Goal: Transaction & Acquisition: Purchase product/service

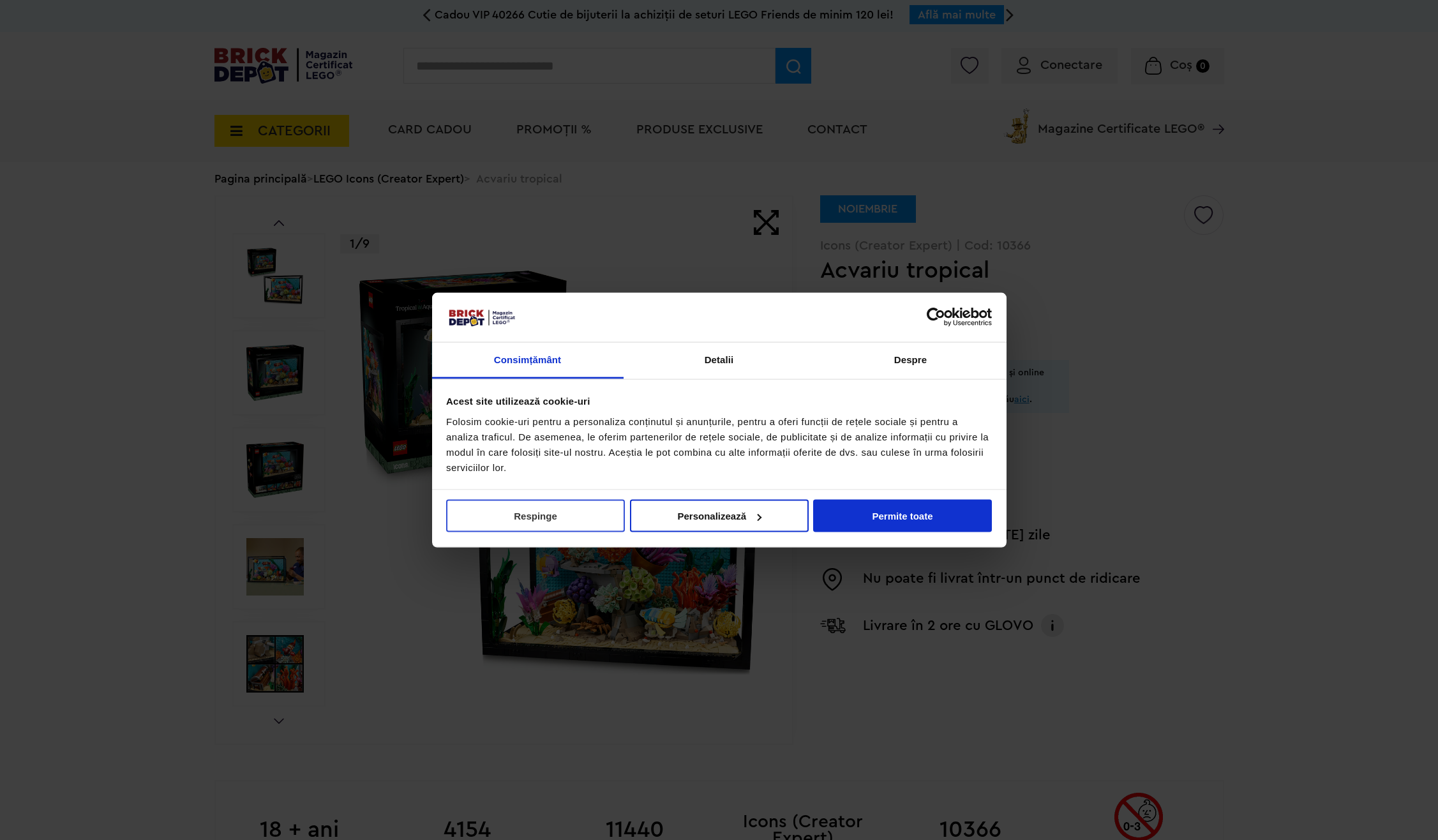
click at [490, 509] on button "Respinge" at bounding box center [535, 516] width 179 height 33
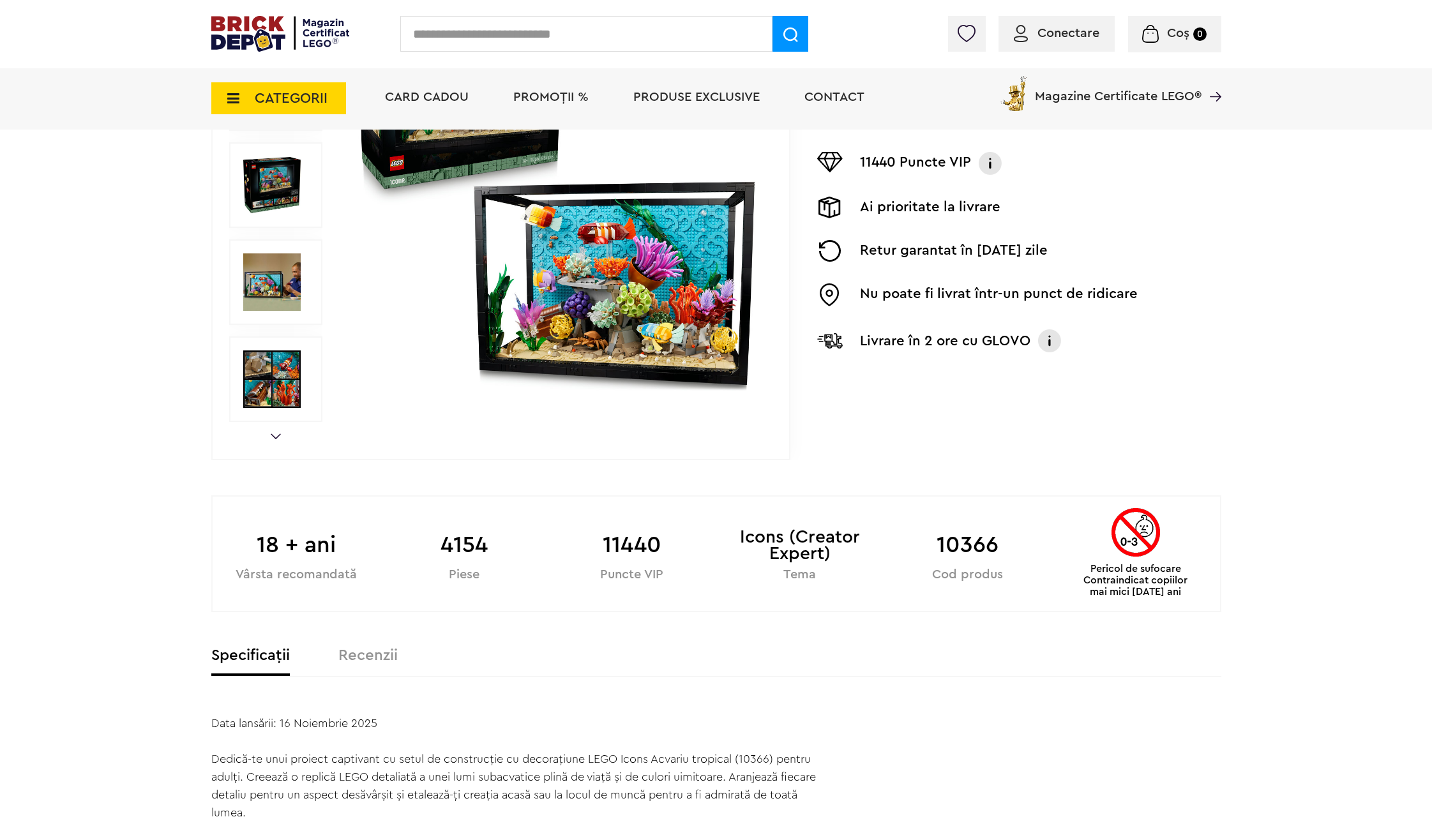
scroll to position [319, 0]
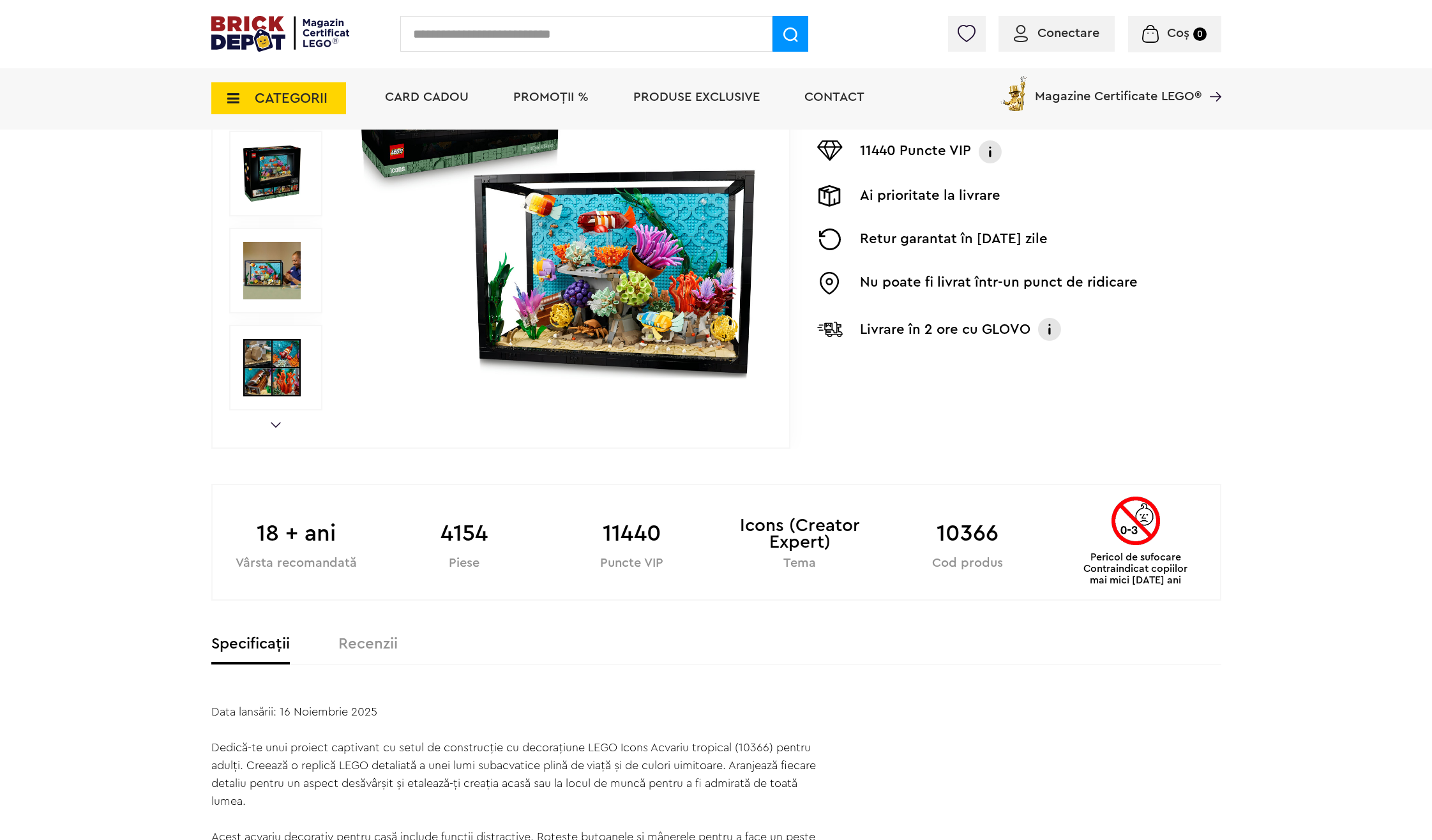
click at [610, 328] on img at bounding box center [555, 173] width 411 height 411
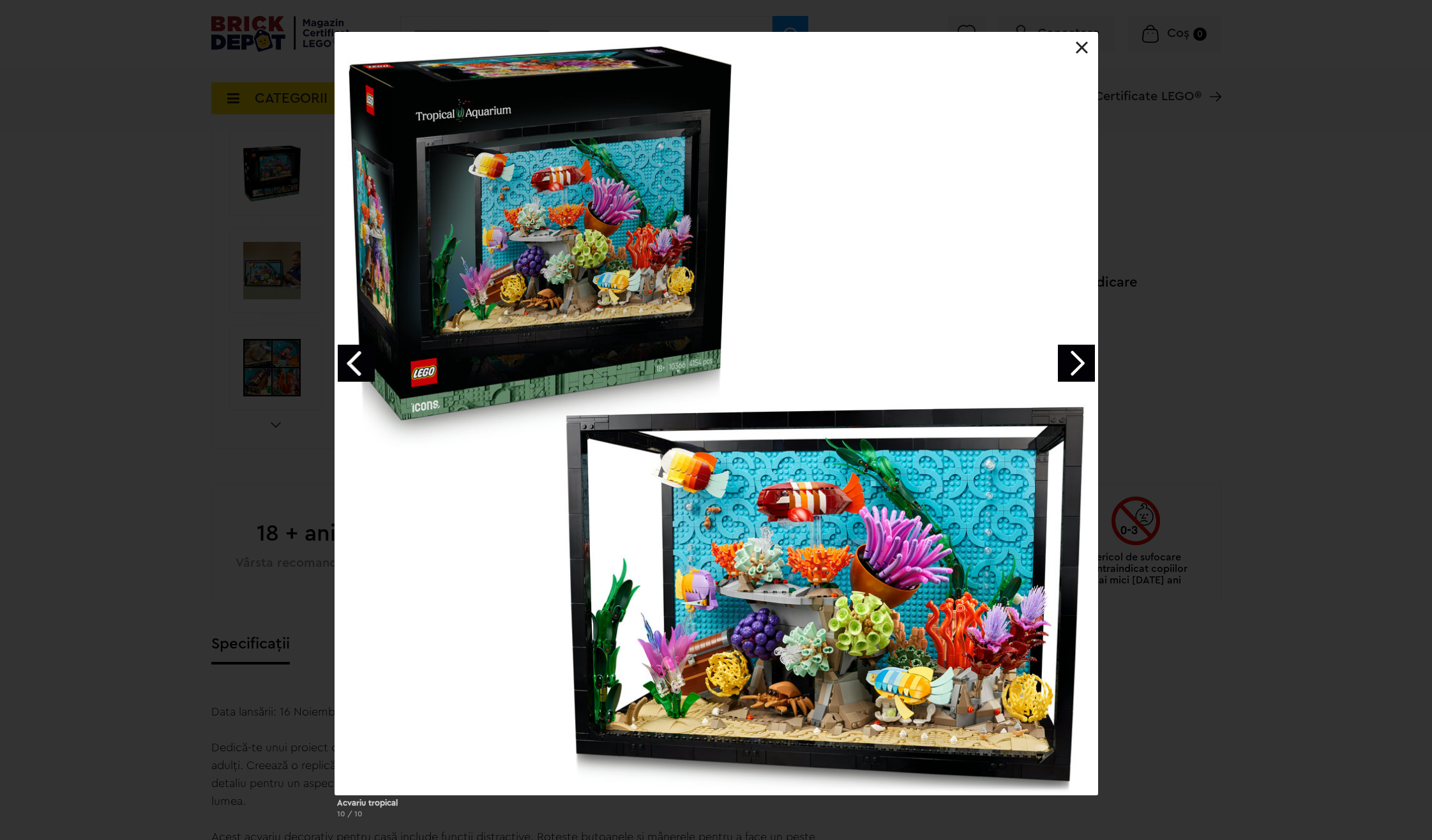
click at [1077, 371] on link "Next image" at bounding box center [1076, 363] width 37 height 37
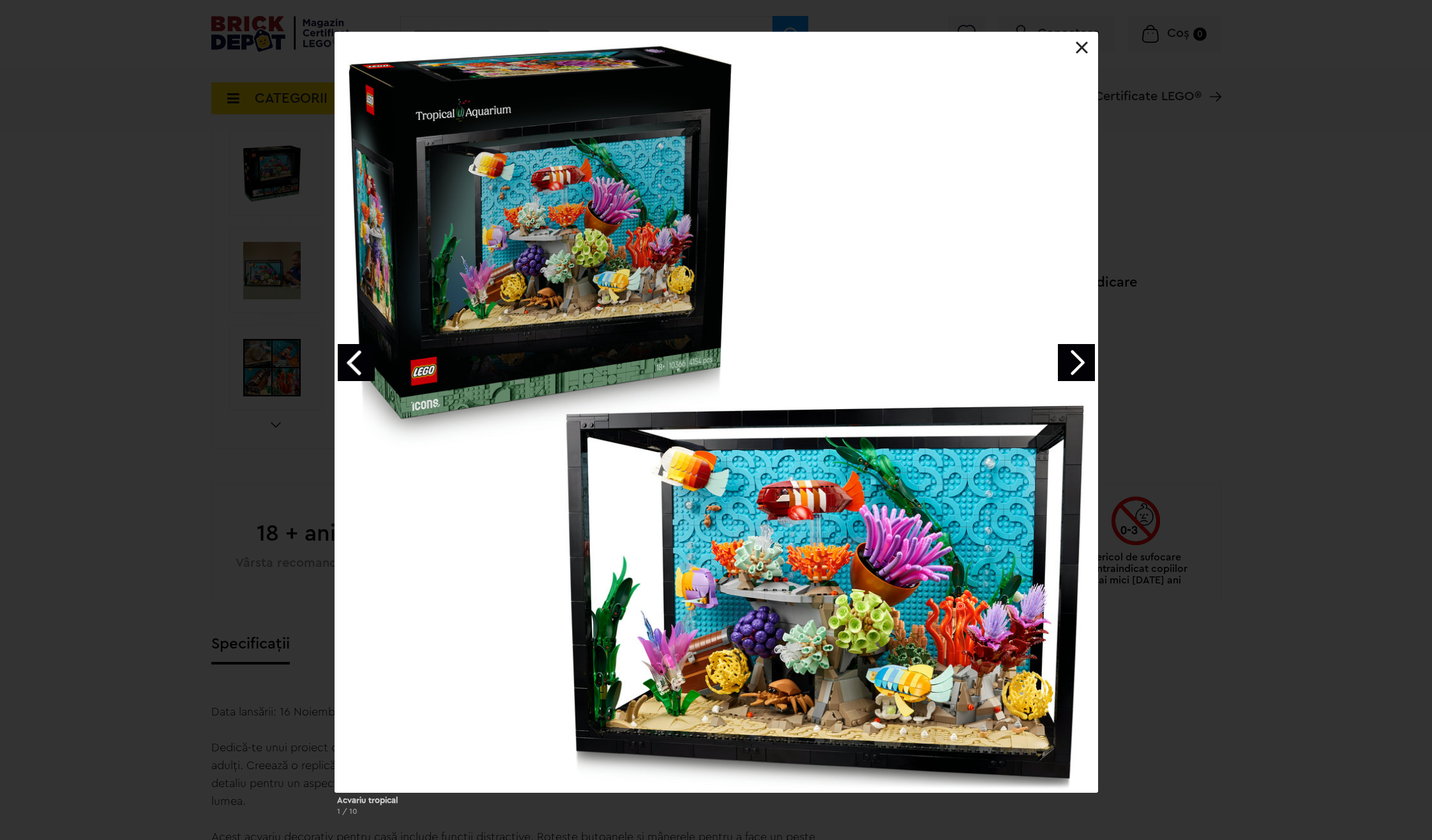
click at [1077, 367] on link "Next image" at bounding box center [1076, 362] width 37 height 37
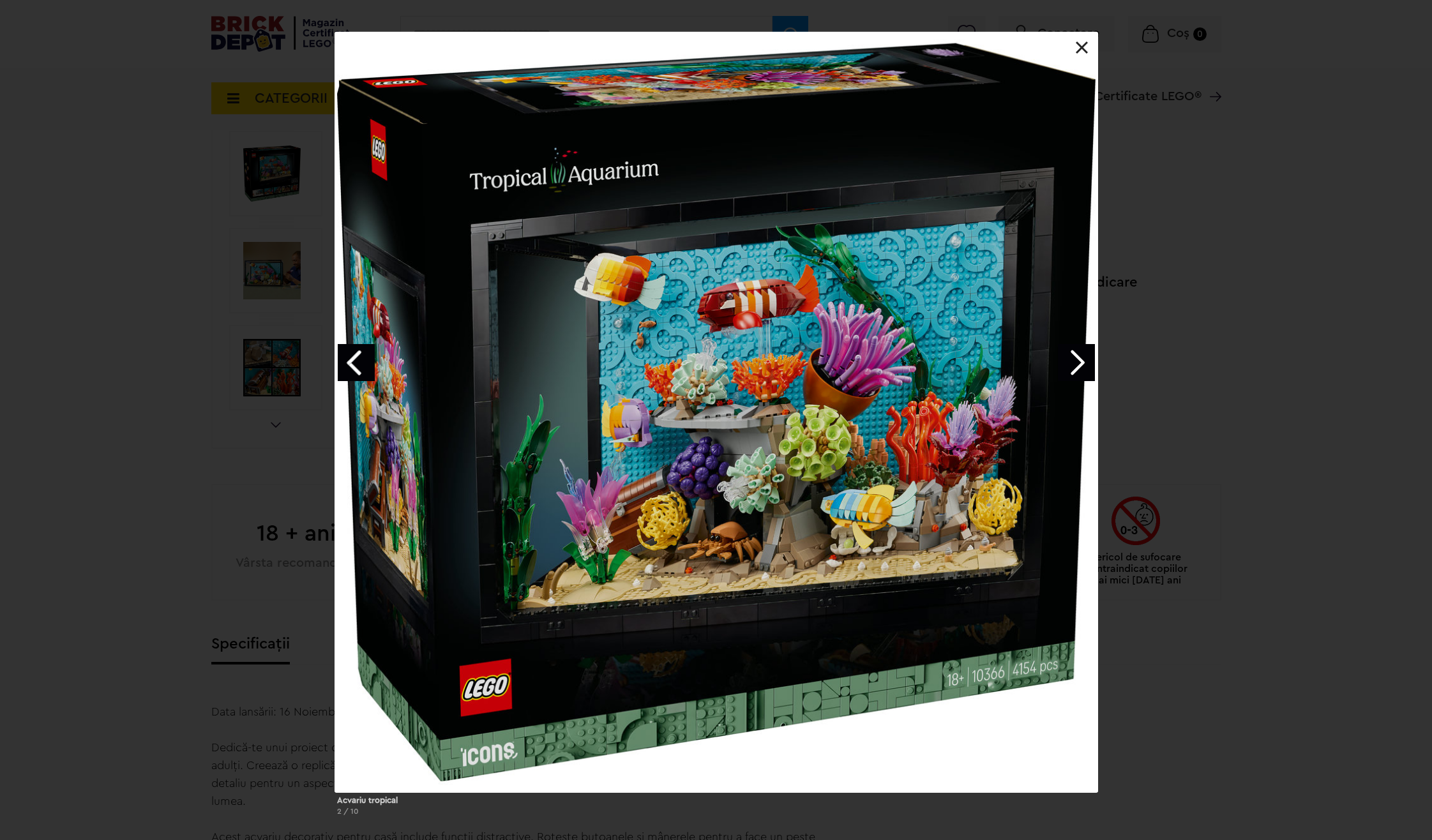
click at [1077, 367] on link "Next image" at bounding box center [1076, 362] width 37 height 37
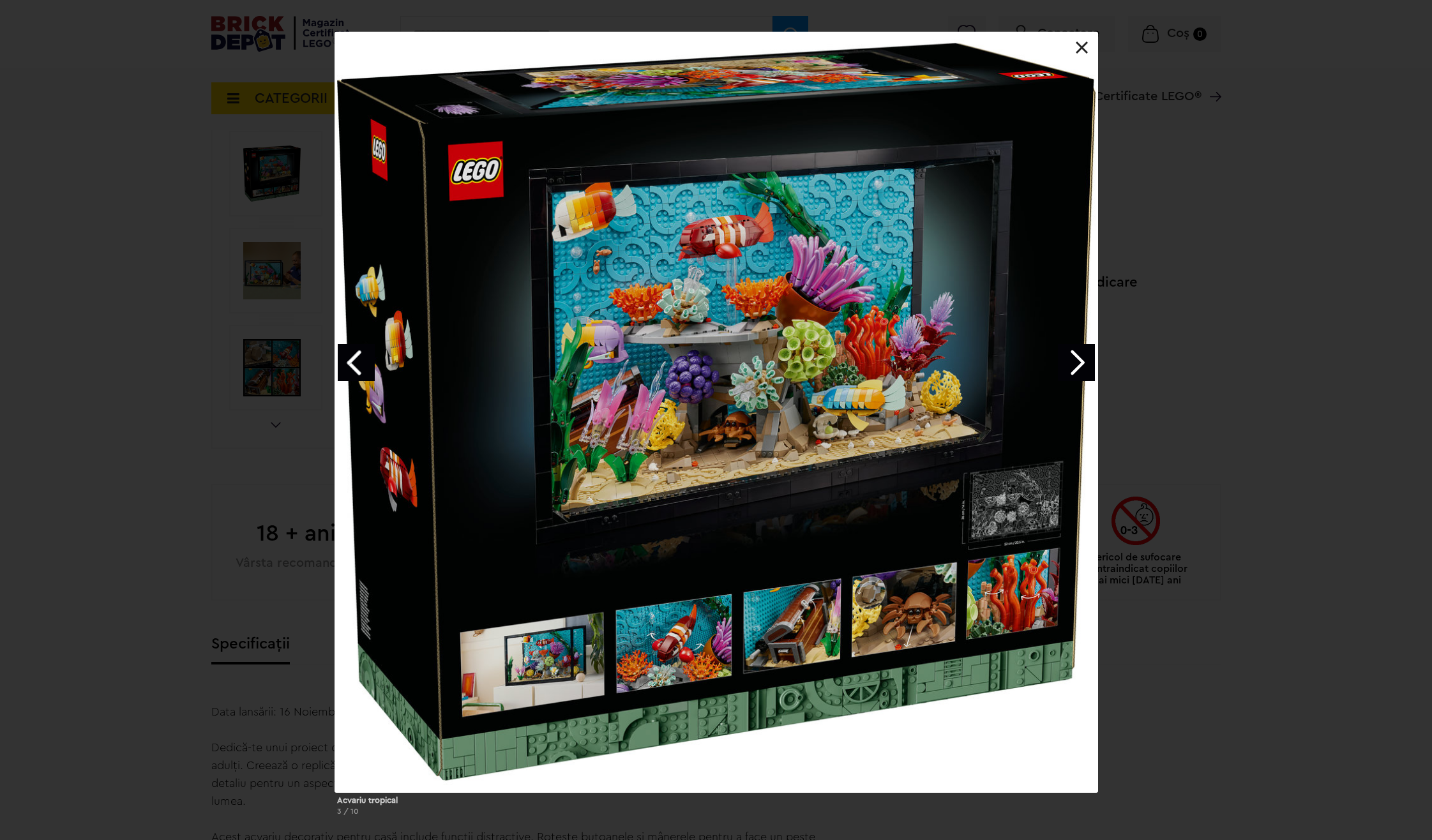
click at [1077, 367] on link "Next image" at bounding box center [1076, 362] width 37 height 37
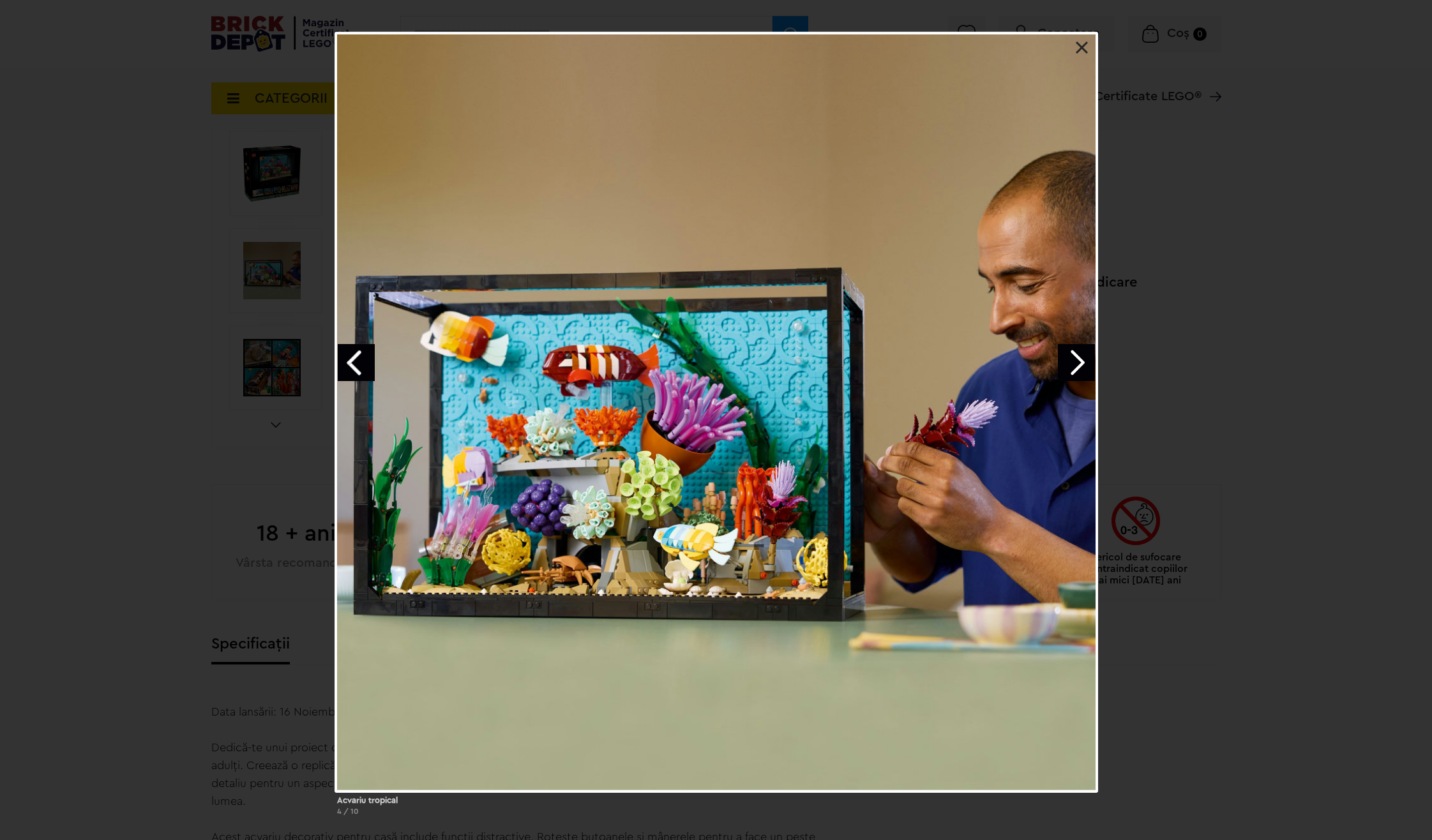
click at [1077, 367] on link "Next image" at bounding box center [1076, 362] width 37 height 37
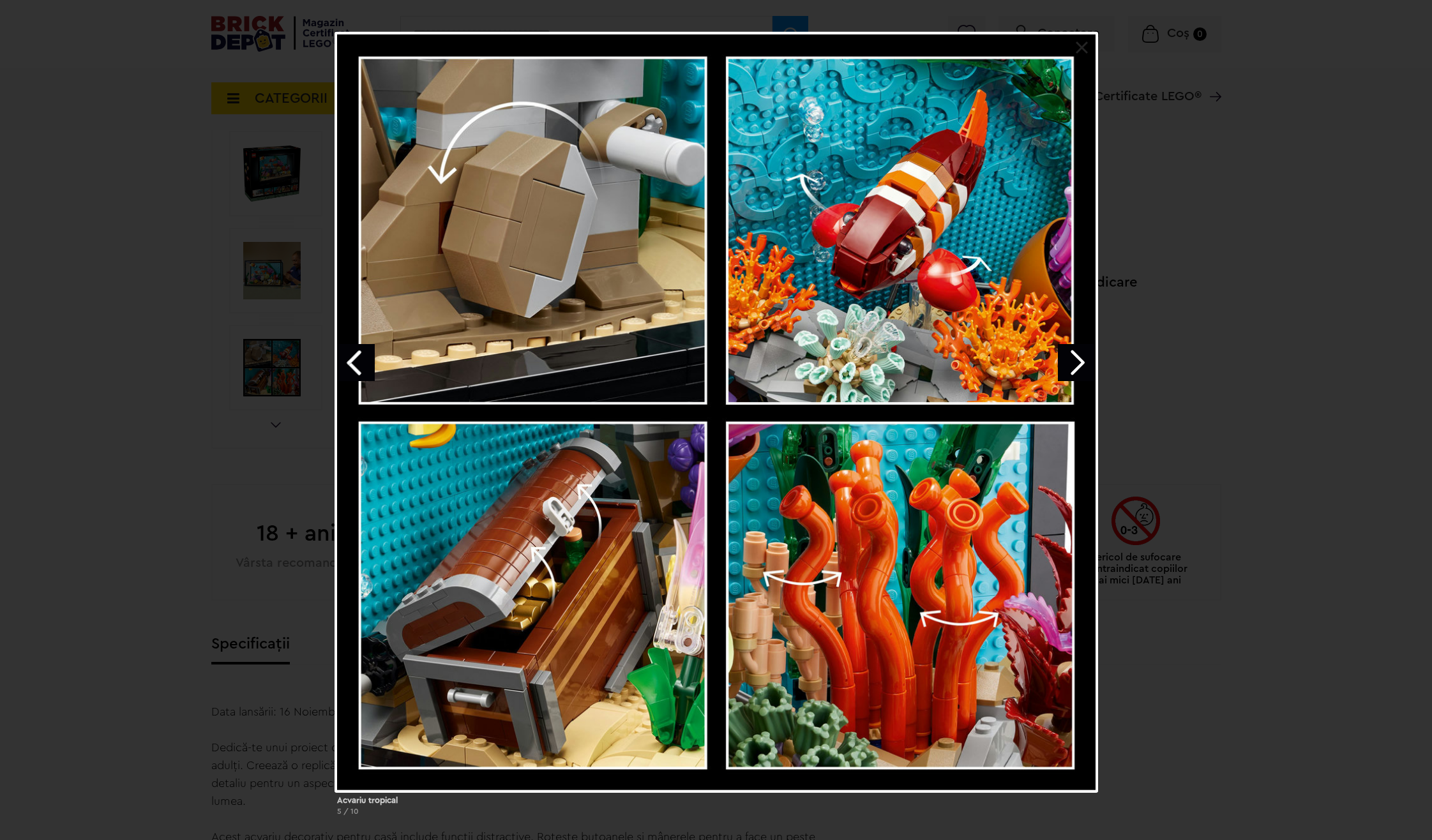
click at [1071, 371] on link "Next image" at bounding box center [1076, 362] width 37 height 37
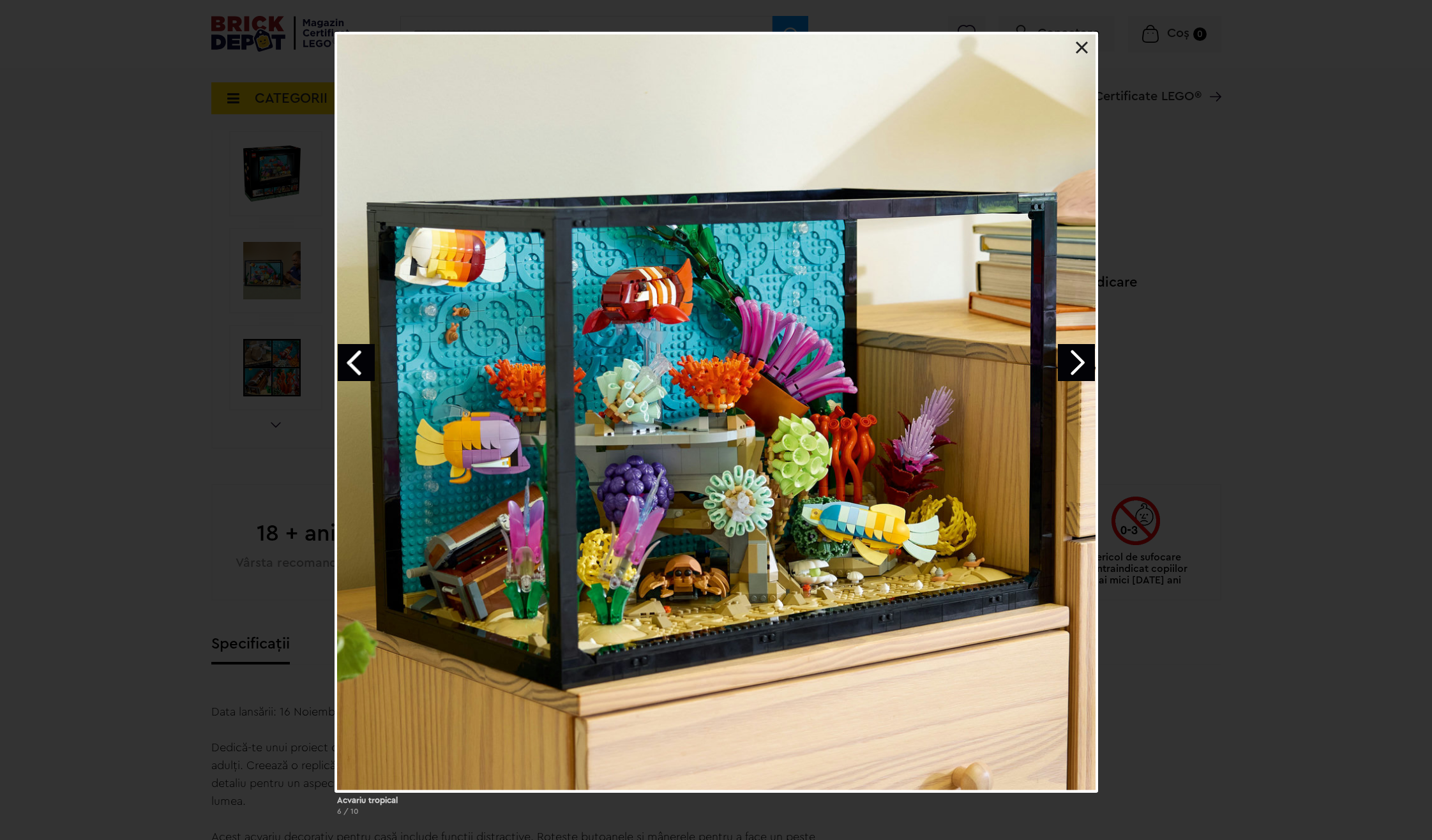
click at [1071, 372] on link "Next image" at bounding box center [1076, 362] width 37 height 37
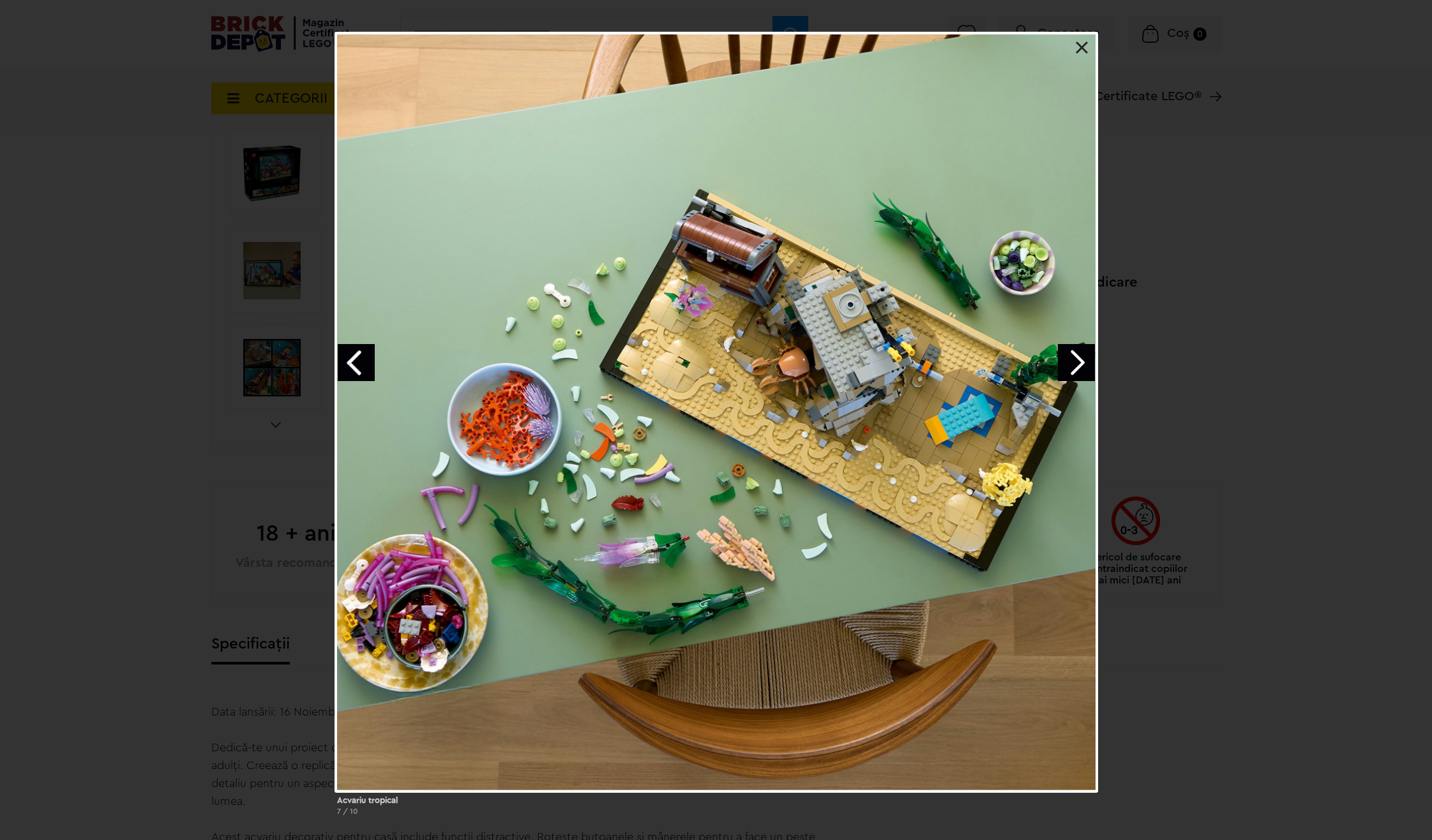
click at [1070, 374] on link "Next image" at bounding box center [1076, 362] width 37 height 37
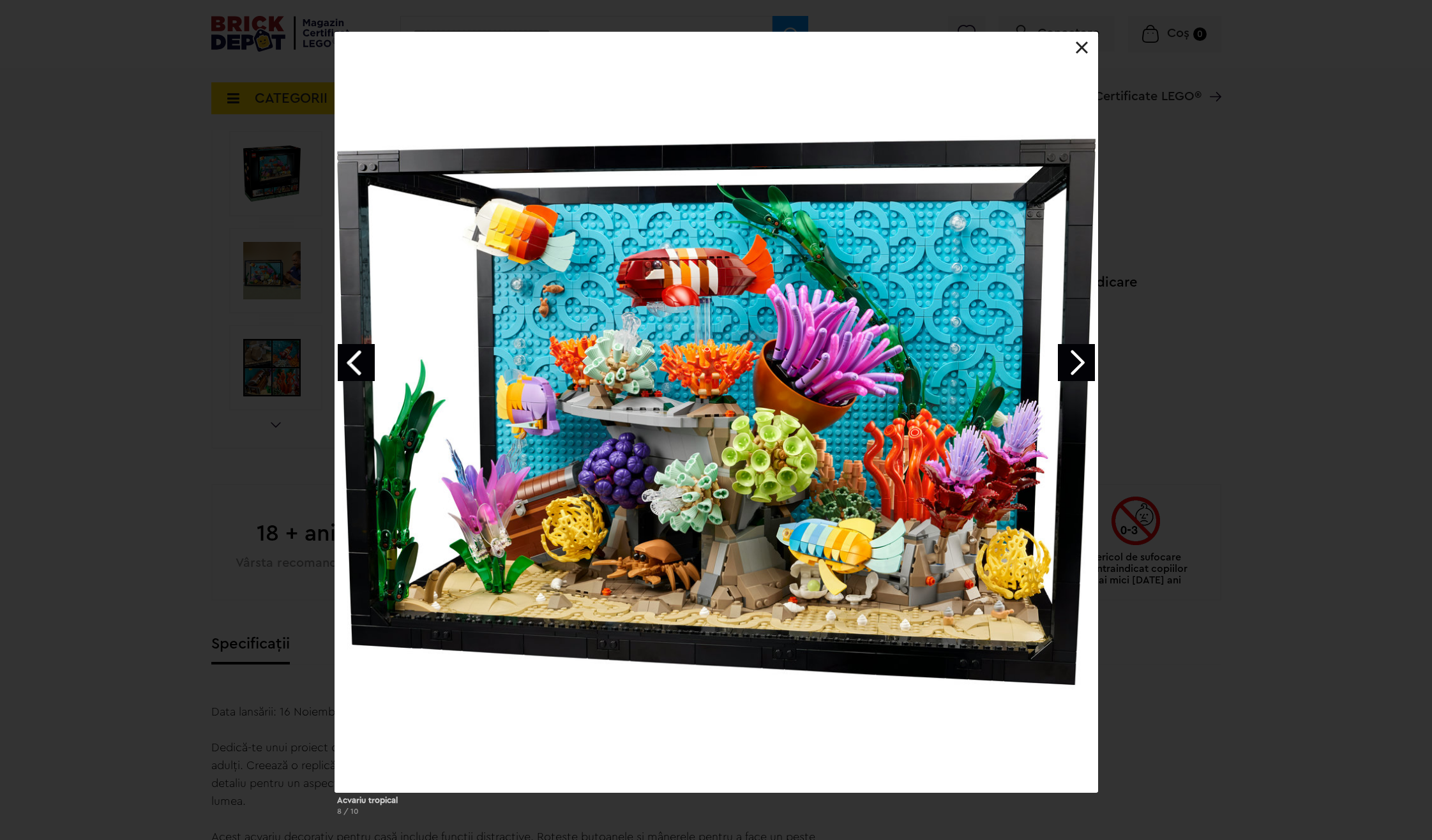
click at [1070, 375] on link "Next image" at bounding box center [1076, 362] width 37 height 37
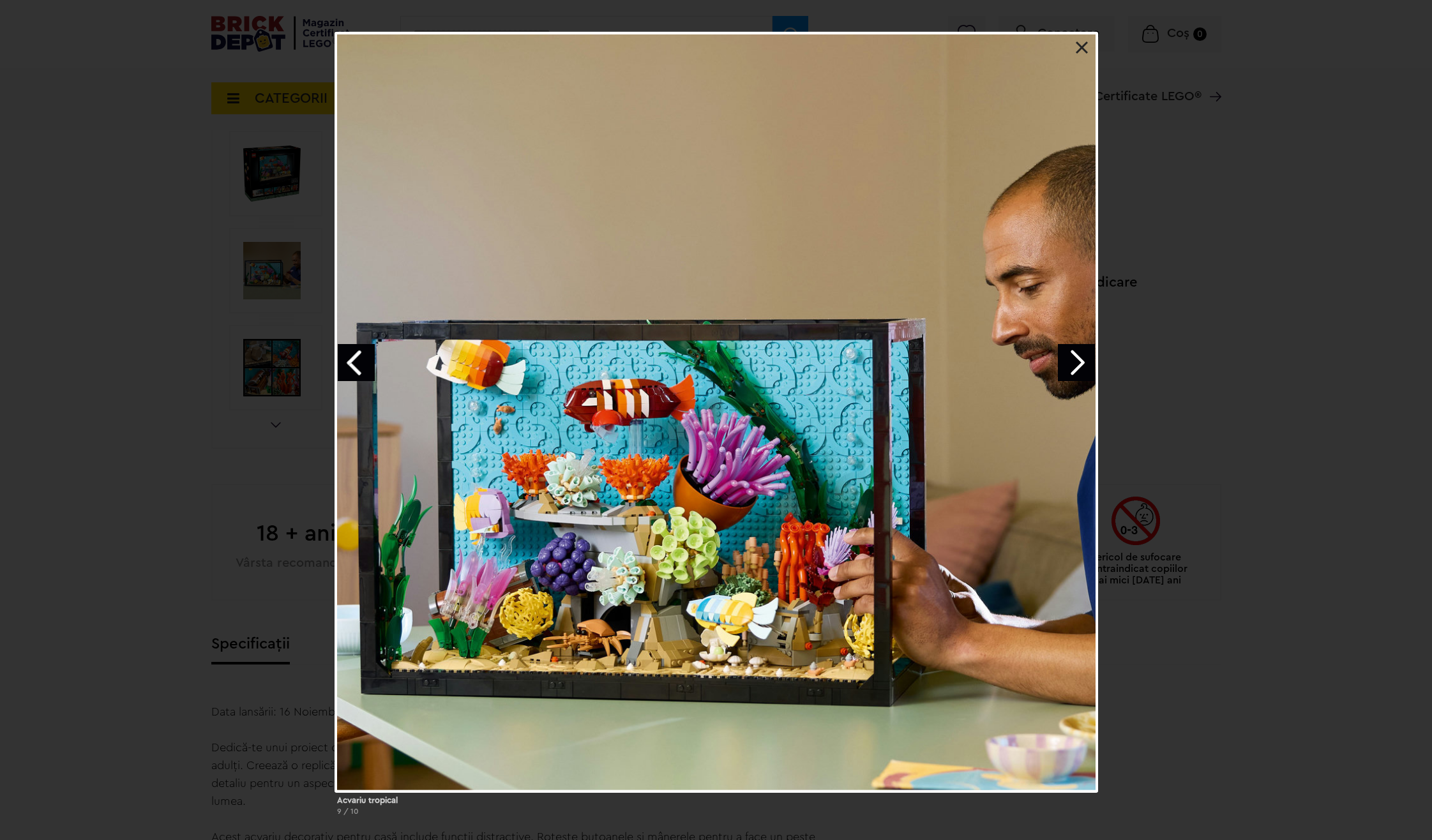
click at [1070, 370] on link "Next image" at bounding box center [1076, 362] width 37 height 37
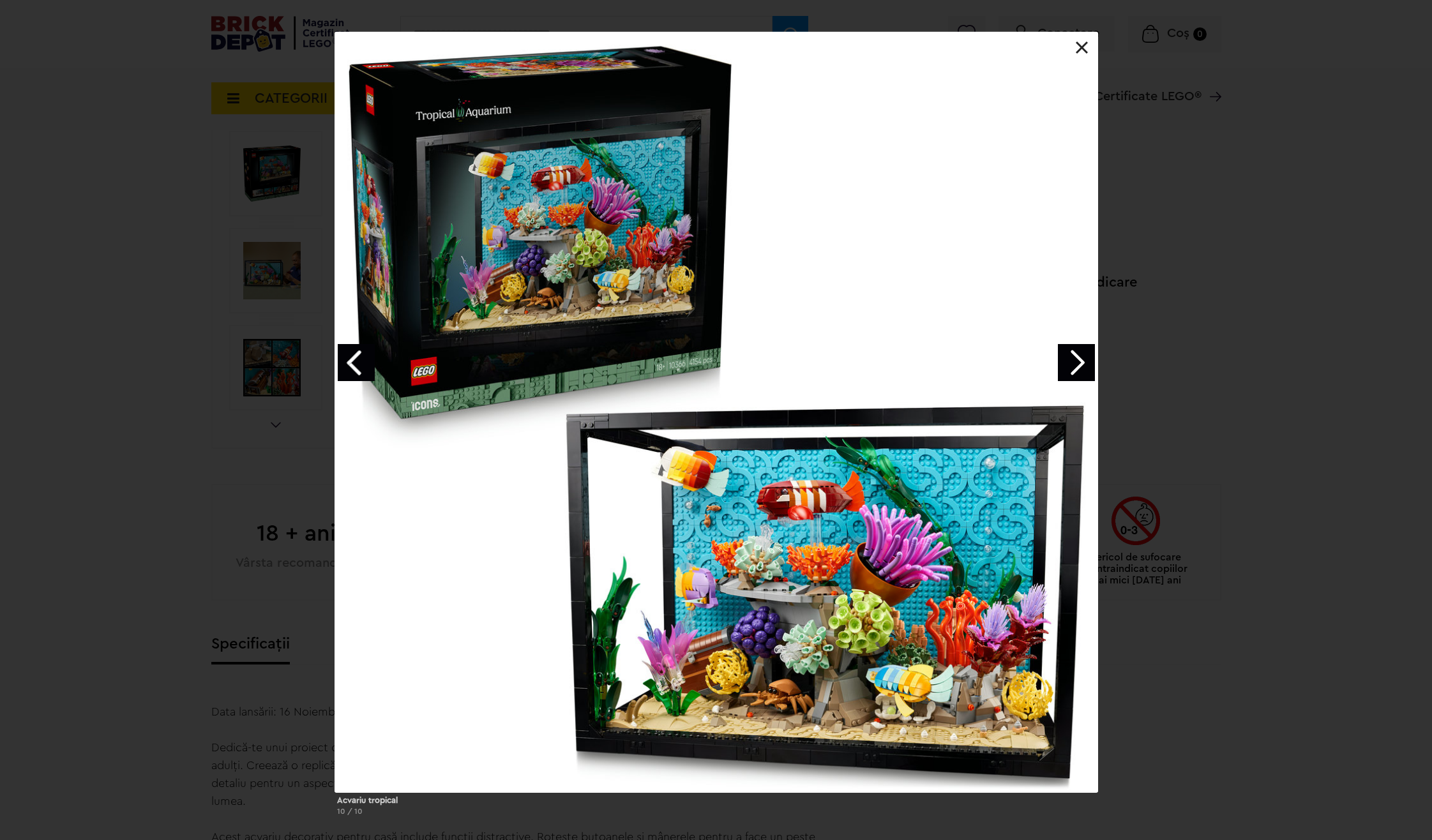
click at [1073, 368] on link "Next image" at bounding box center [1076, 362] width 37 height 37
click at [342, 354] on link "Previous image" at bounding box center [356, 362] width 37 height 37
click at [1085, 53] on link at bounding box center [1082, 48] width 13 height 13
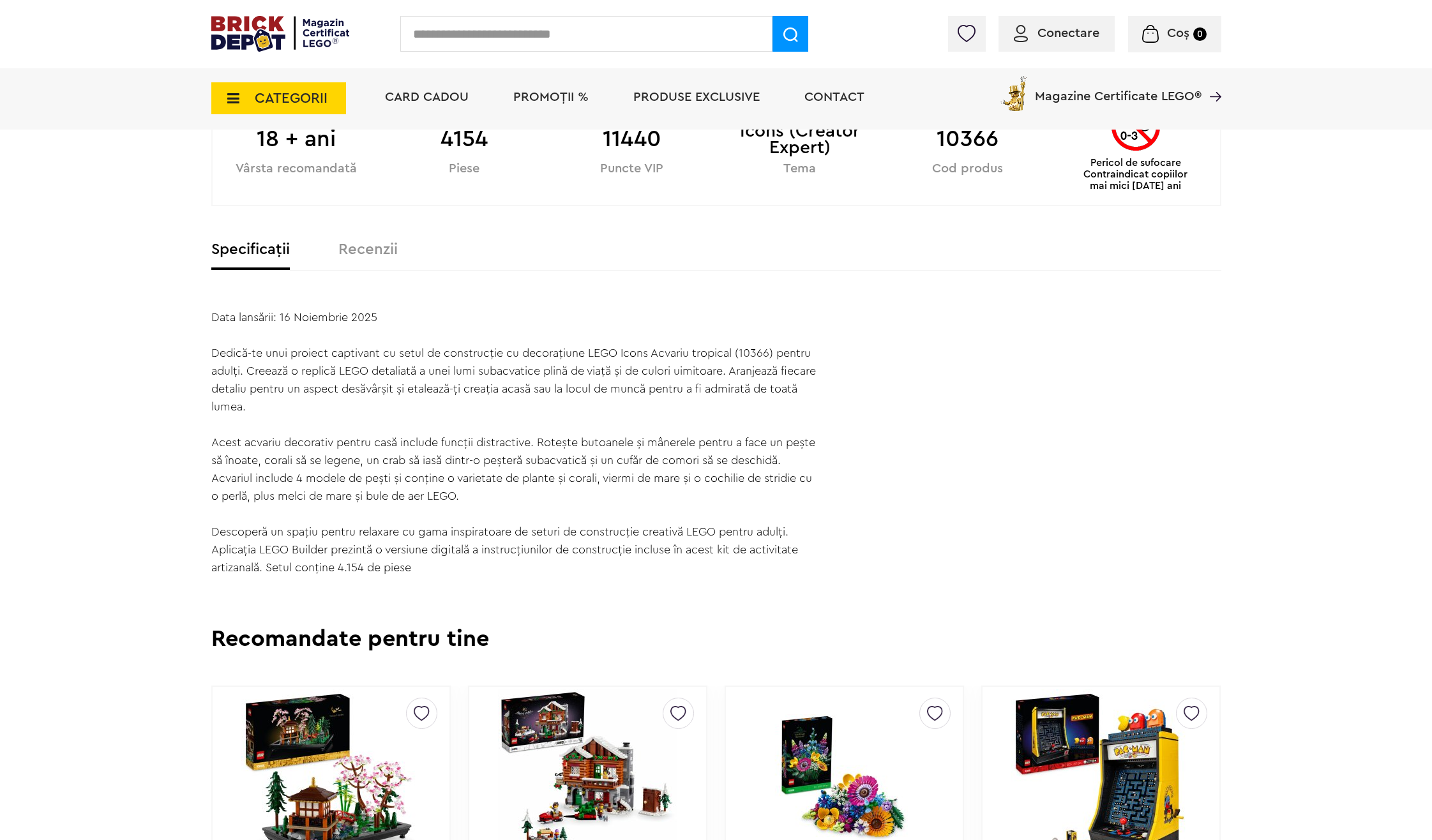
scroll to position [702, 0]
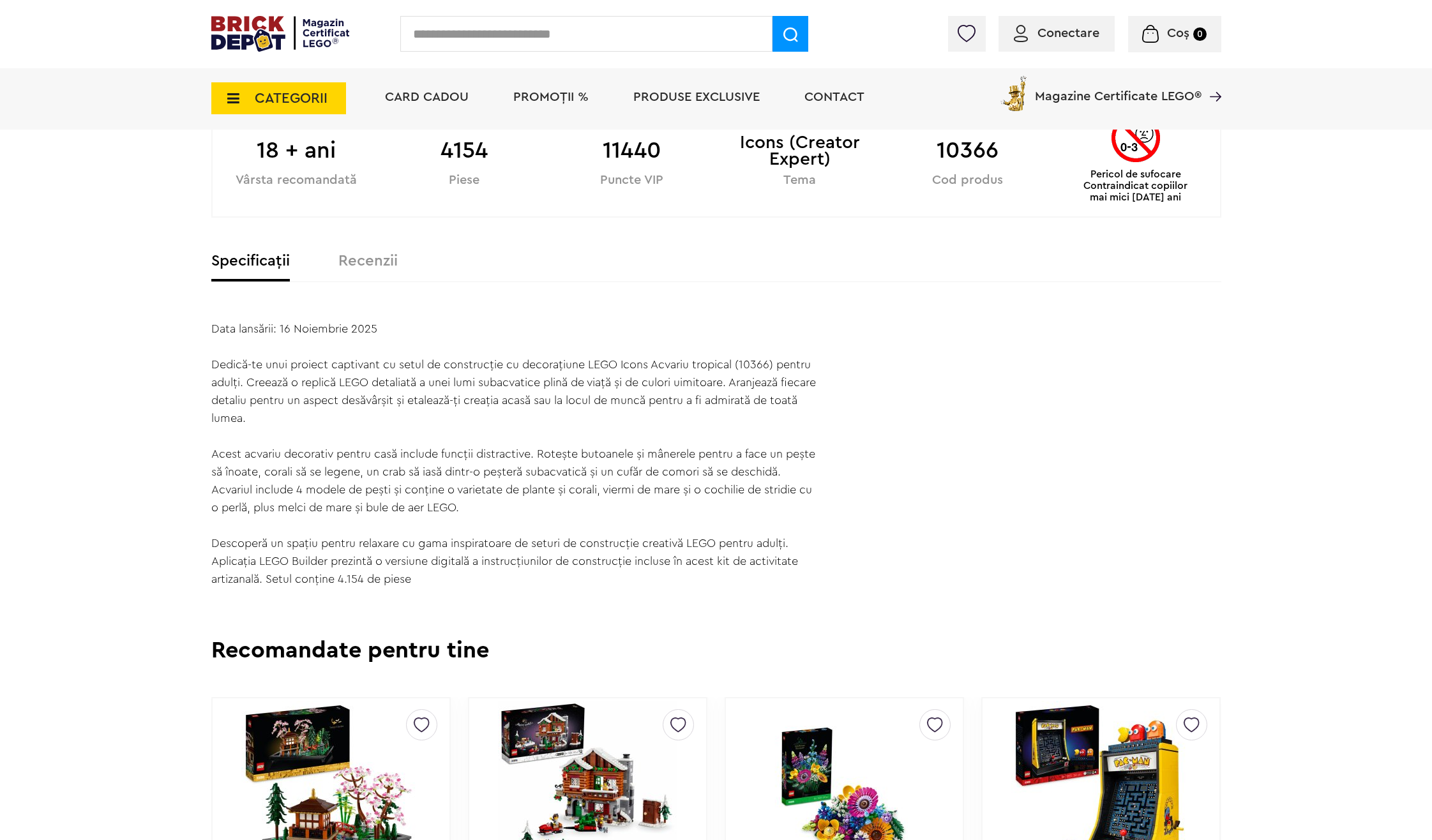
click at [367, 262] on label "Recenzii" at bounding box center [368, 261] width 60 height 15
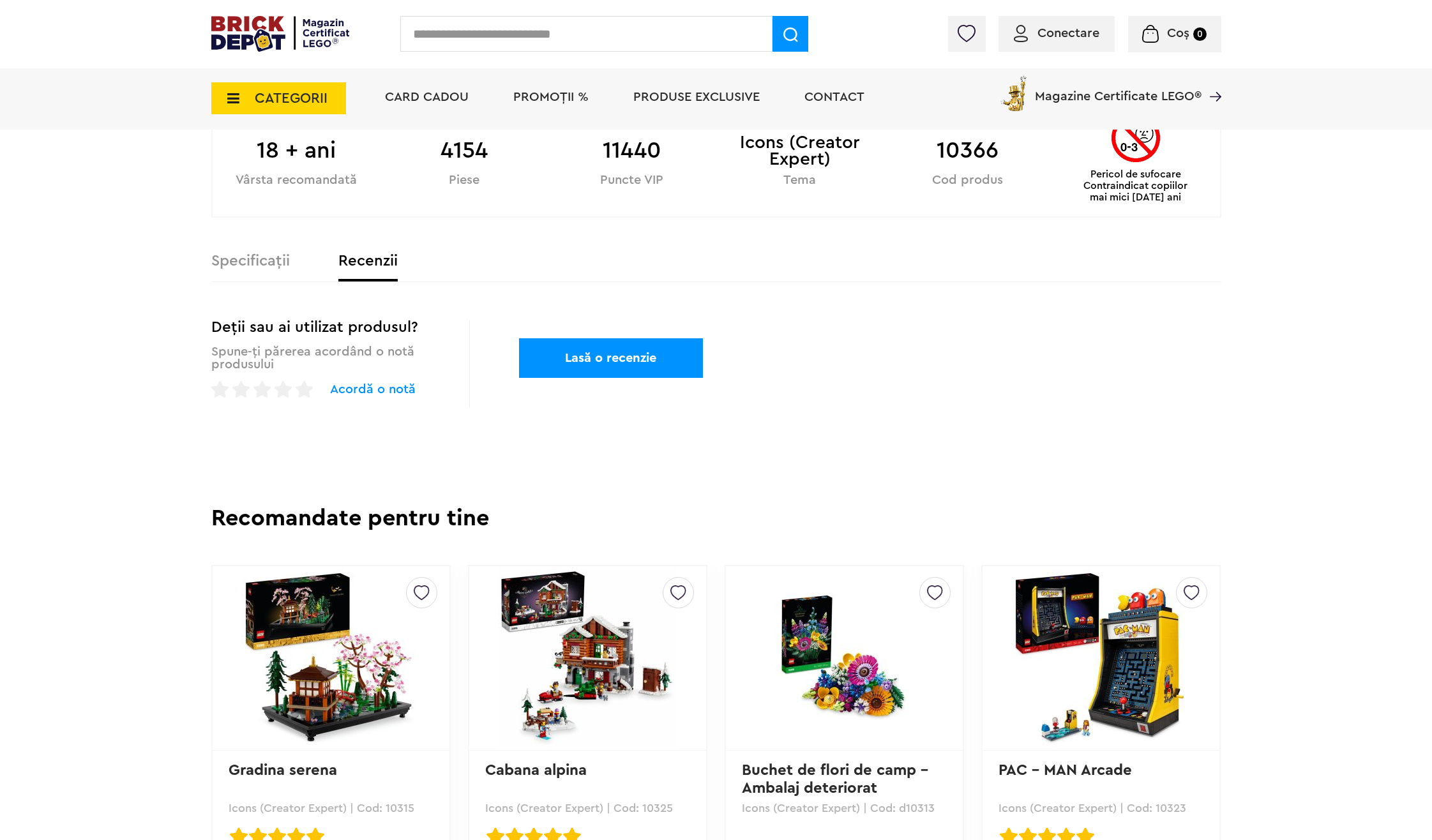
click at [262, 268] on label "Specificații" at bounding box center [250, 261] width 79 height 15
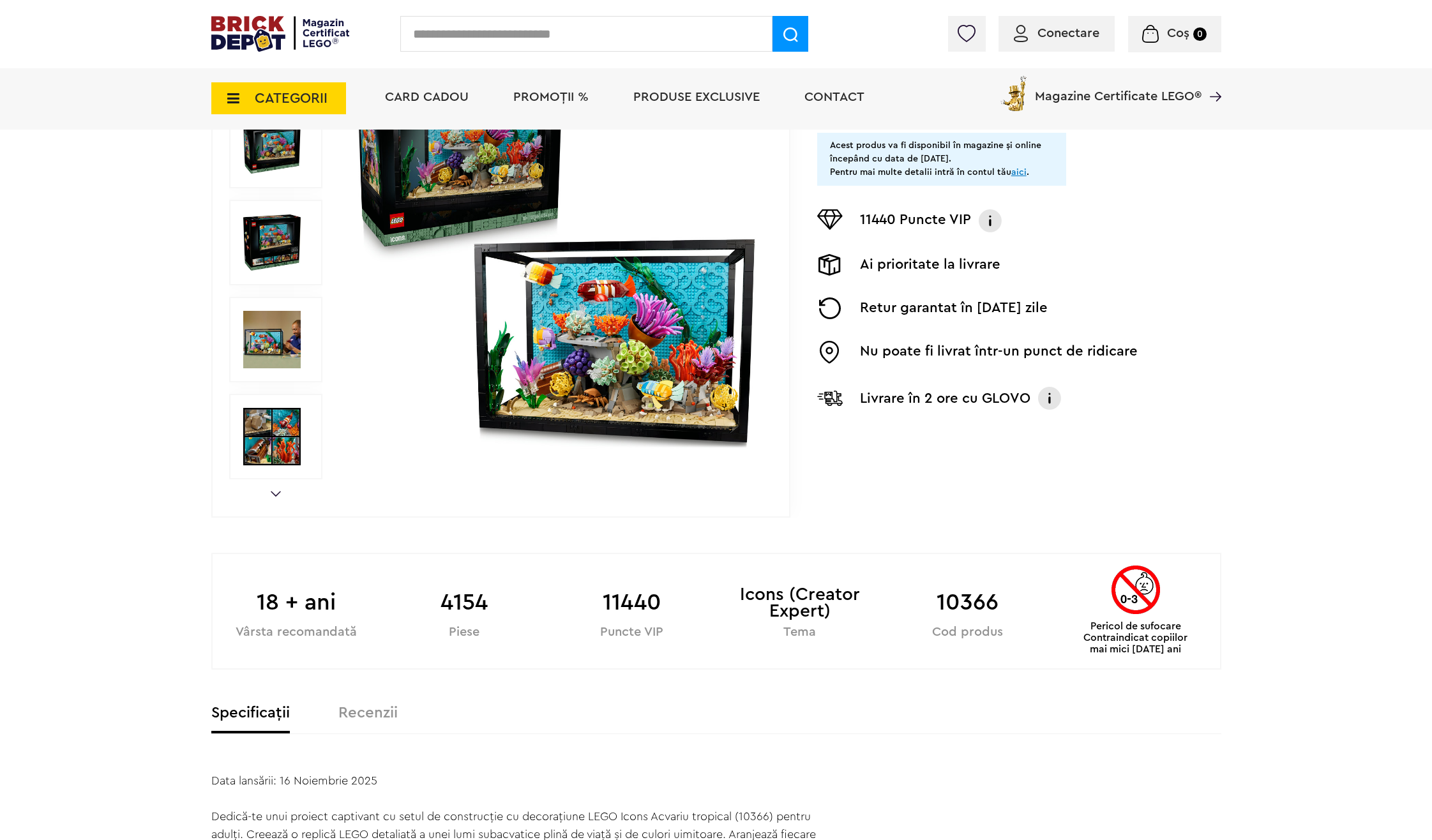
scroll to position [0, 0]
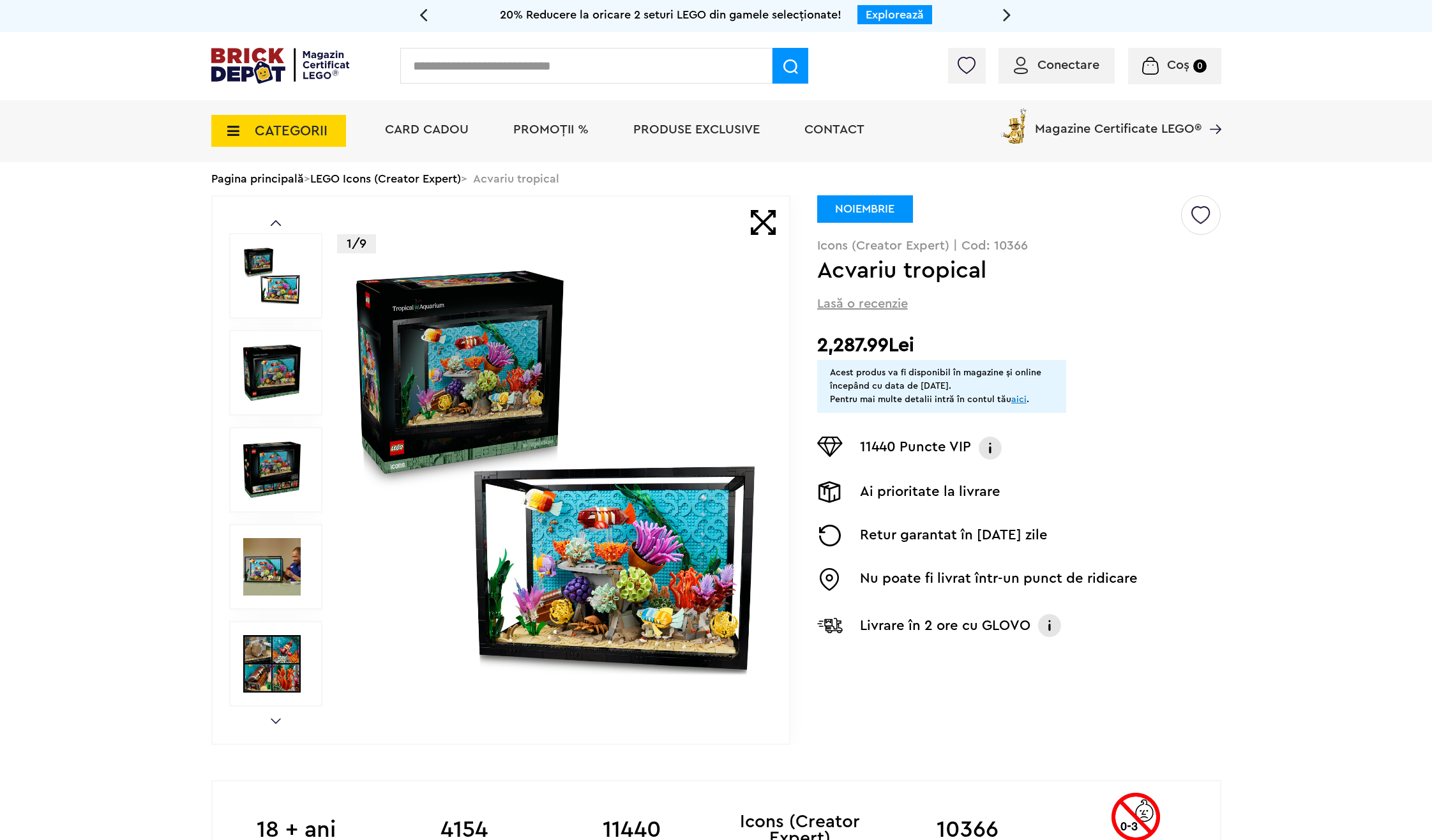
click at [561, 136] on span "PROMOȚII %" at bounding box center [551, 130] width 76 height 13
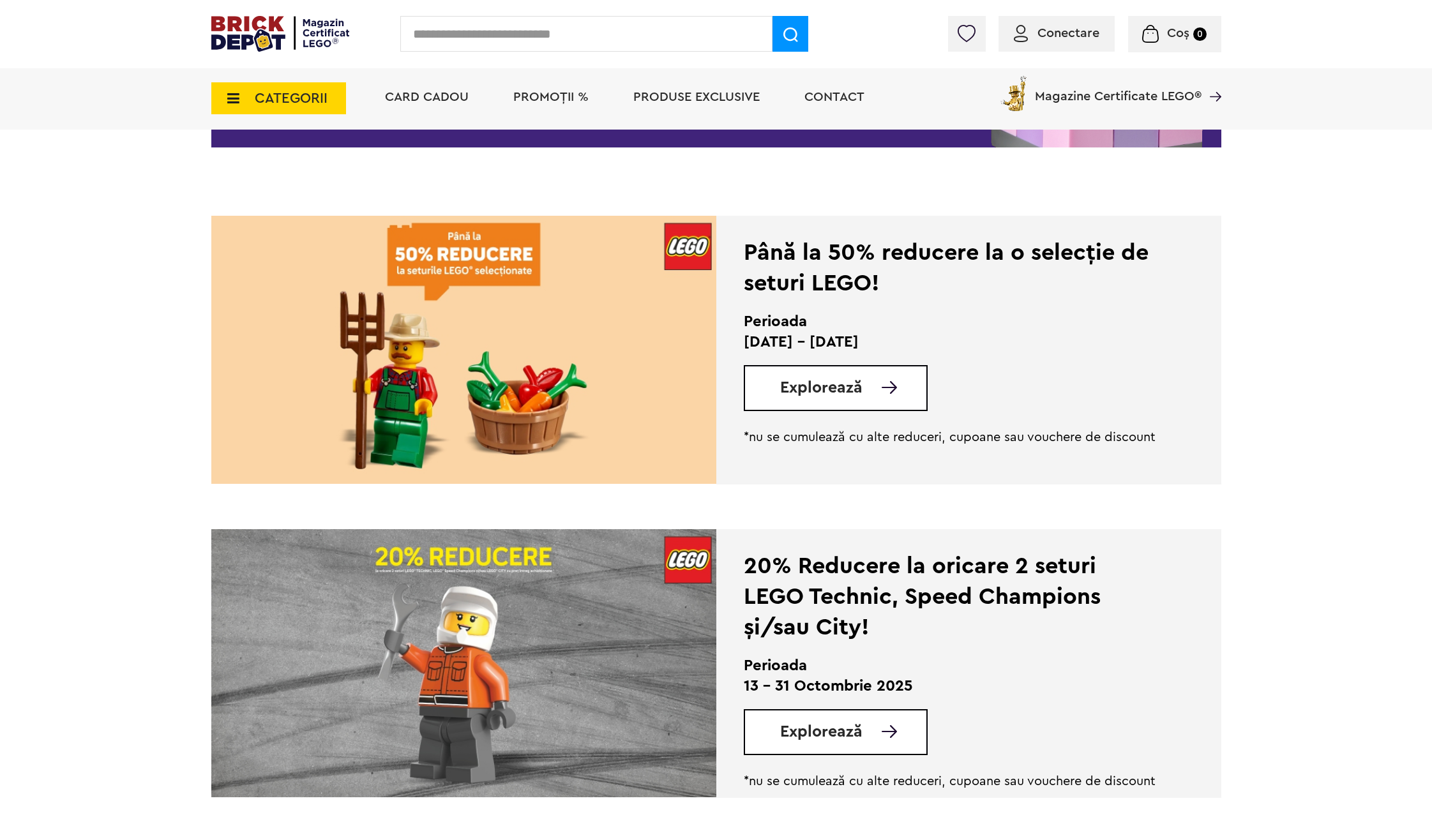
scroll to position [255, 0]
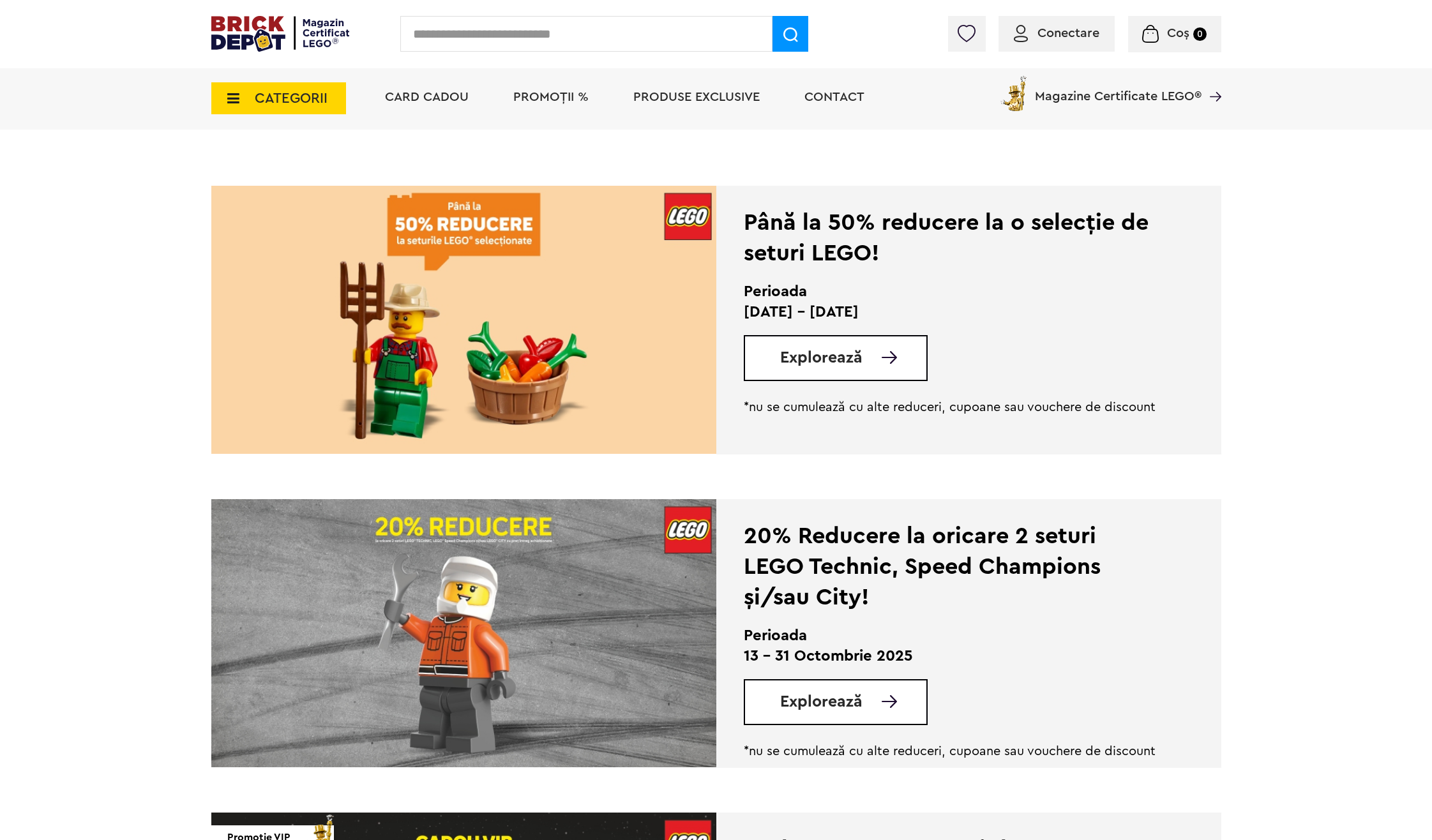
drag, startPoint x: 848, startPoint y: 569, endPoint x: 832, endPoint y: 703, distance: 135.0
click at [813, 364] on span "Explorează" at bounding box center [821, 358] width 83 height 16
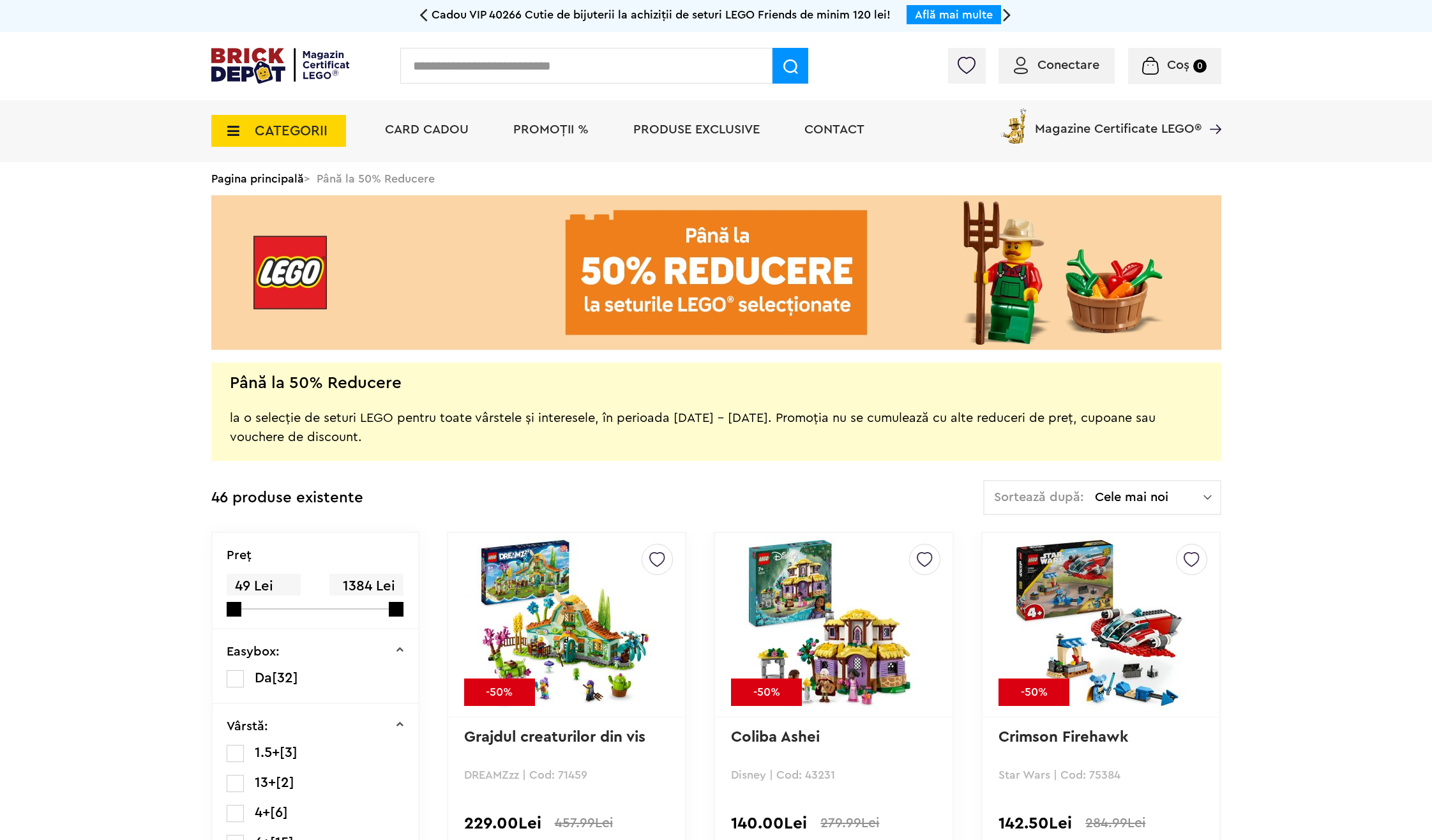
click at [1200, 501] on span "Cele mai noi" at bounding box center [1149, 497] width 108 height 13
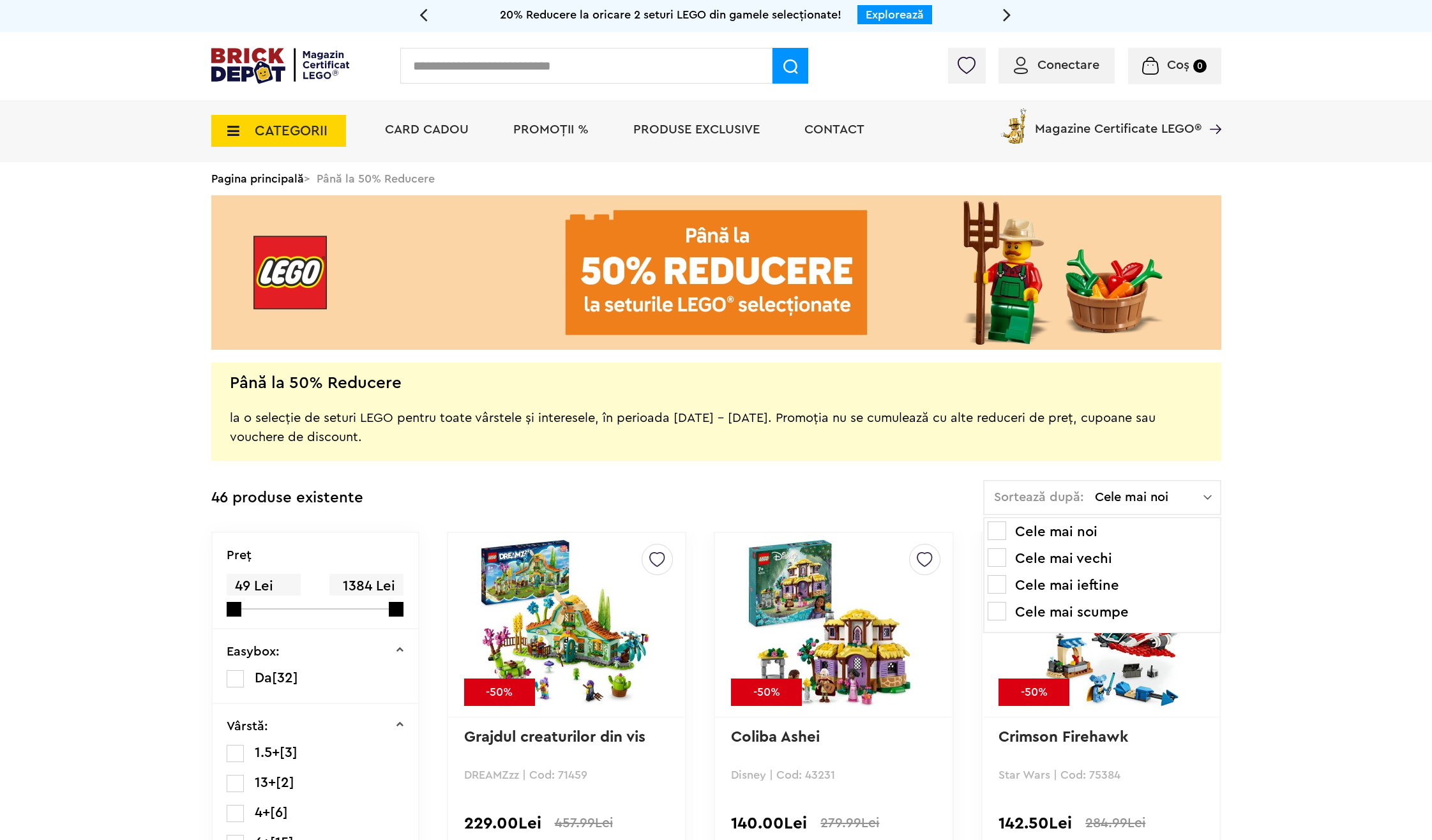
click at [1104, 612] on li "Cele mai scumpe" at bounding box center [1102, 612] width 229 height 21
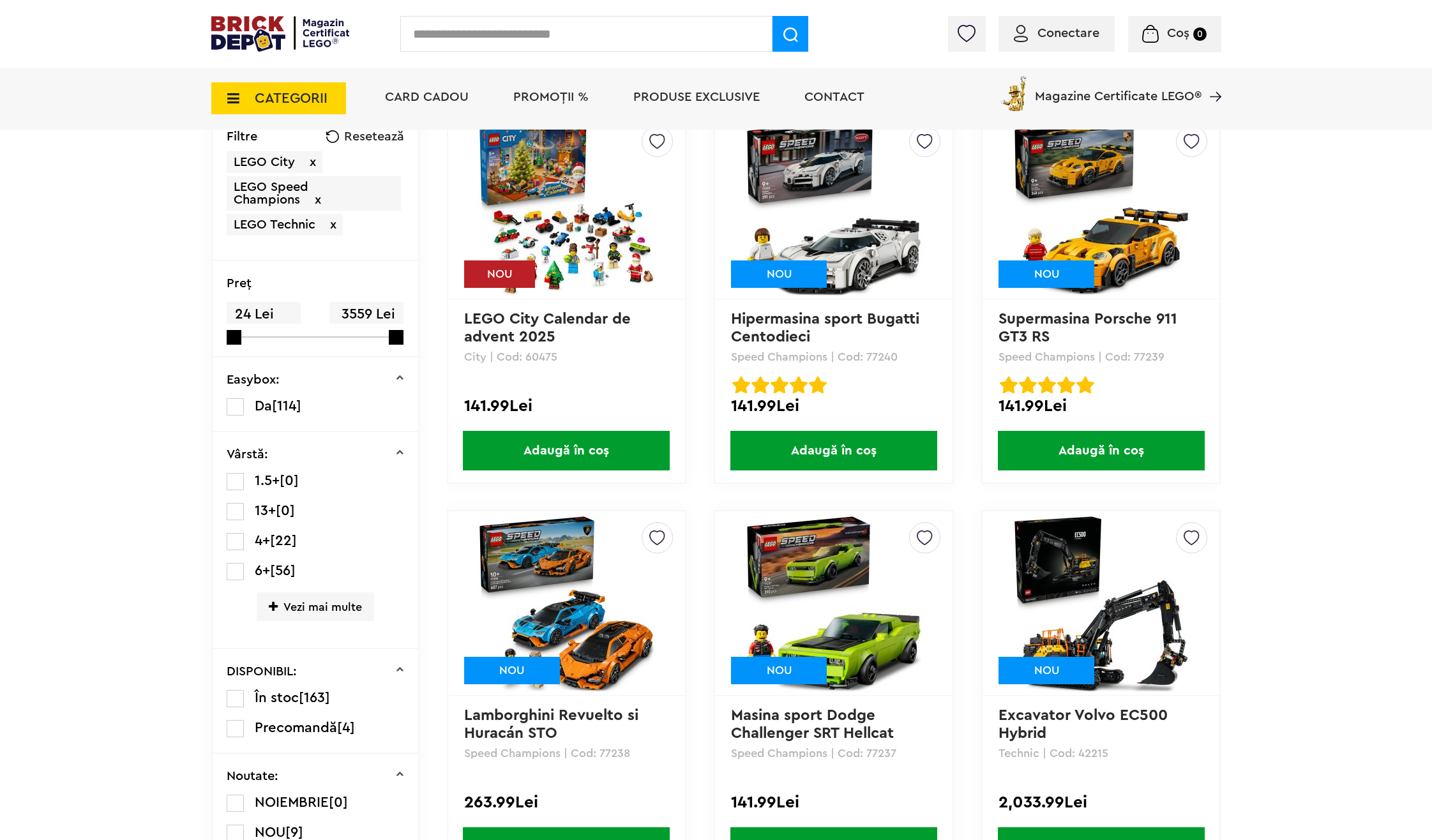
scroll to position [192, 0]
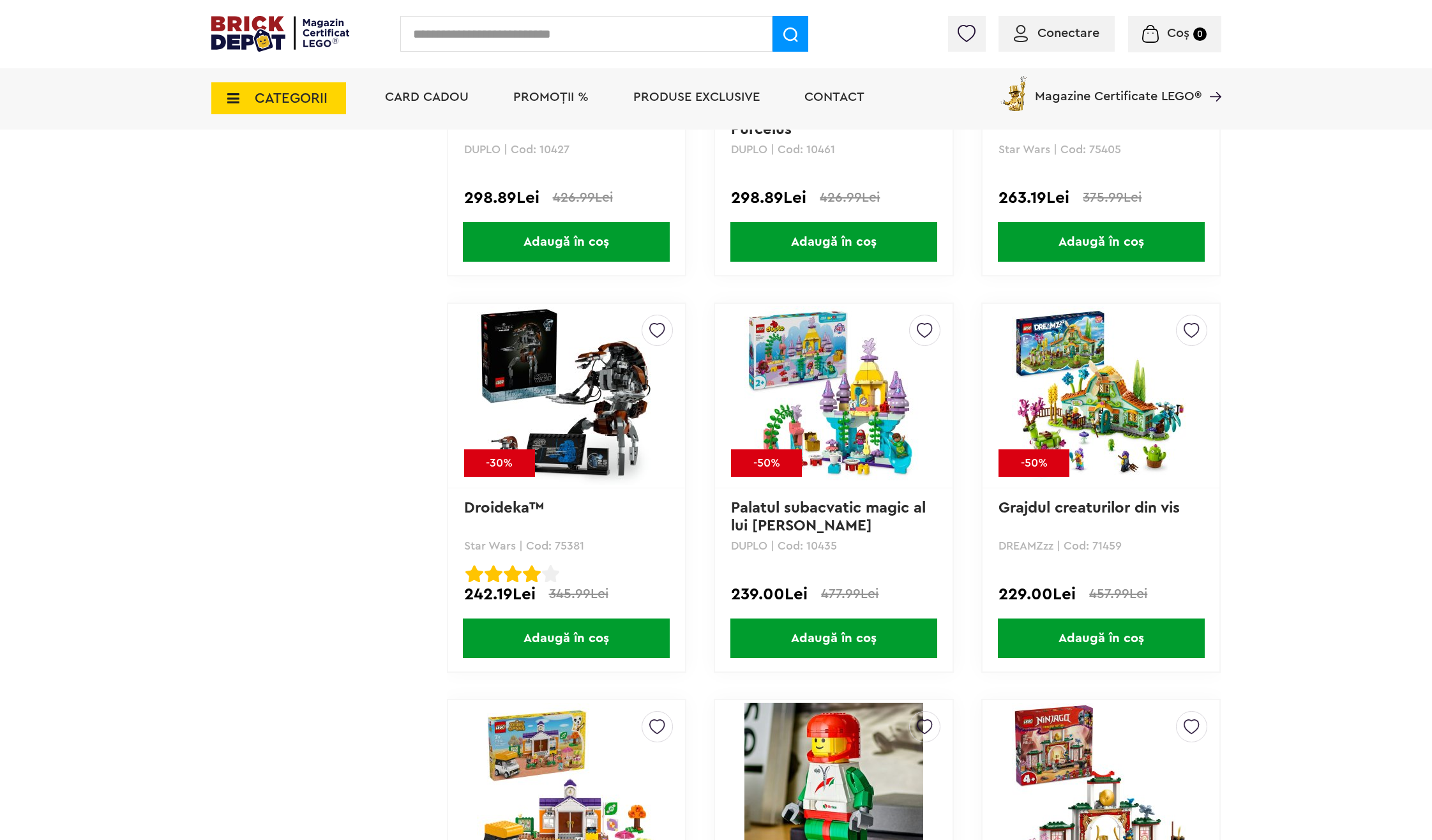
scroll to position [2552, 0]
